Goal: Navigation & Orientation: Understand site structure

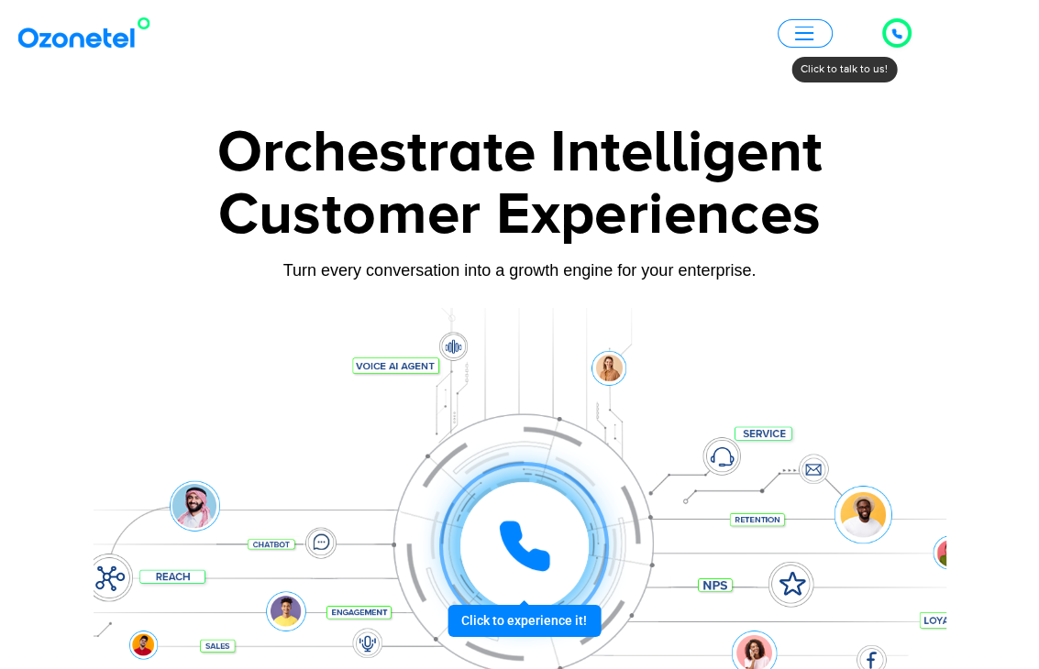
click at [812, 39] on span "button" at bounding box center [804, 40] width 18 height 2
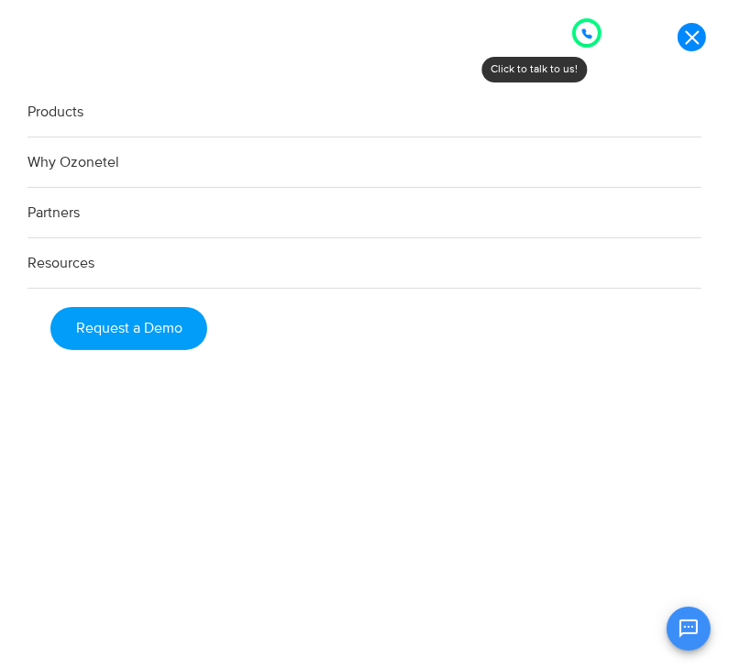
click at [65, 113] on link "Products" at bounding box center [365, 112] width 674 height 50
